Goal: Information Seeking & Learning: Learn about a topic

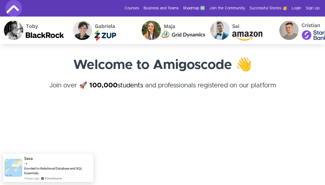
click at [298, 8] on link "Login" at bounding box center [297, 9] width 10 height 6
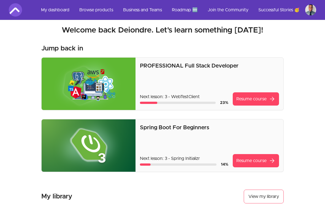
scroll to position [5, 0]
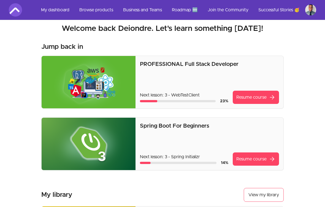
click at [208, 79] on div "PROFESSIONAL Full Stack Developer Next lesson: 3 - WebTestClient 23 % Resume co…" at bounding box center [209, 82] width 139 height 43
click at [264, 96] on link "Resume course arrow_forward" at bounding box center [256, 97] width 46 height 13
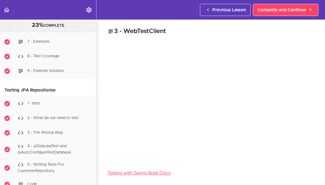
scroll to position [2775, 0]
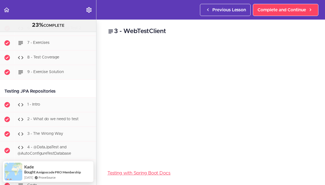
click at [9, 9] on icon "Back to course curriculum" at bounding box center [6, 10] width 7 height 7
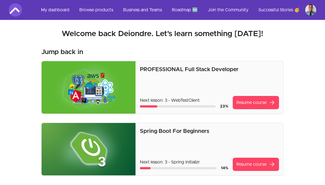
click at [95, 11] on link "Browse products" at bounding box center [96, 9] width 43 height 13
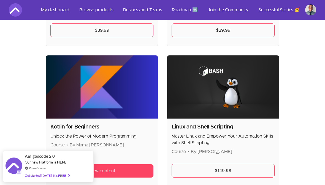
scroll to position [1347, 0]
click at [141, 164] on link "View content" at bounding box center [101, 170] width 103 height 13
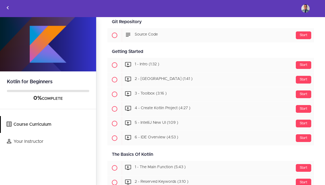
scroll to position [159, 0]
